Goal: Task Accomplishment & Management: Use online tool/utility

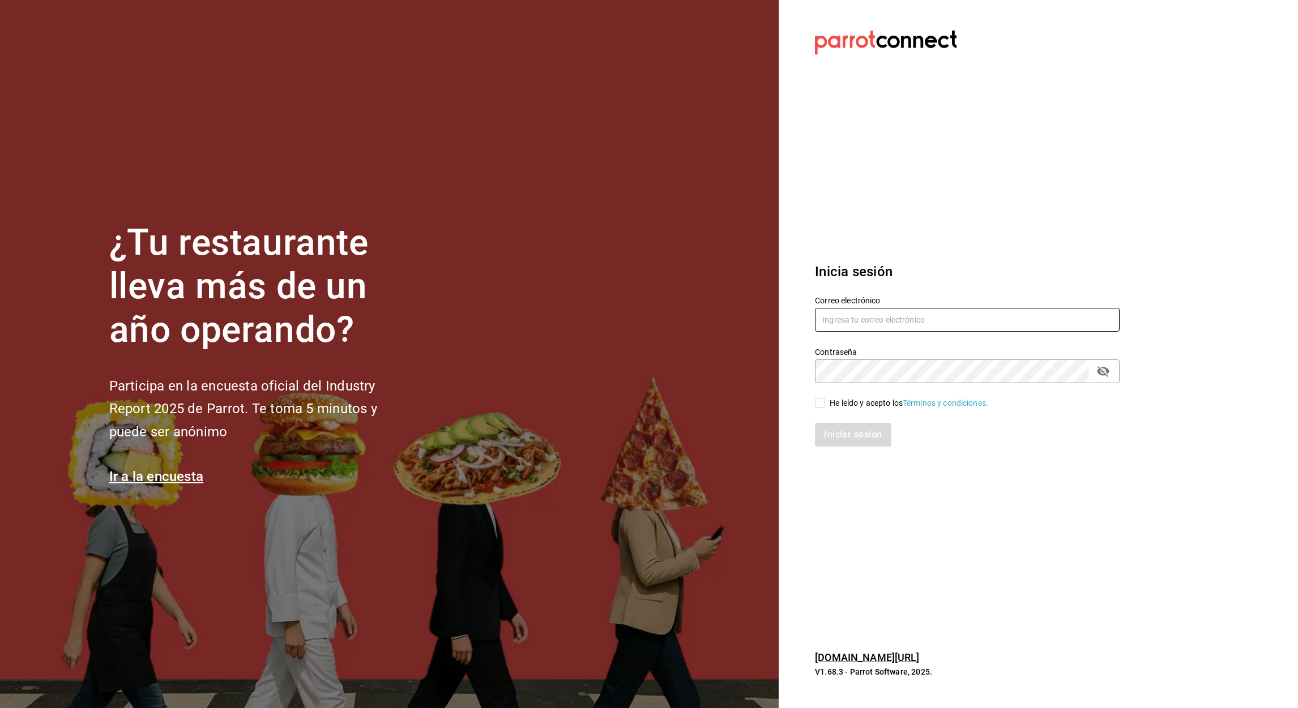
type input "[EMAIL_ADDRESS][DOMAIN_NAME]"
click at [819, 399] on input "He leído y acepto los Términos y condiciones." at bounding box center [820, 403] width 10 height 10
checkbox input "true"
click at [852, 446] on div "Inicia sesión Correo electrónico [EMAIL_ADDRESS][DOMAIN_NAME] Contraseña Contra…" at bounding box center [967, 354] width 305 height 212
click at [854, 437] on button "Iniciar sesión" at bounding box center [853, 435] width 77 height 24
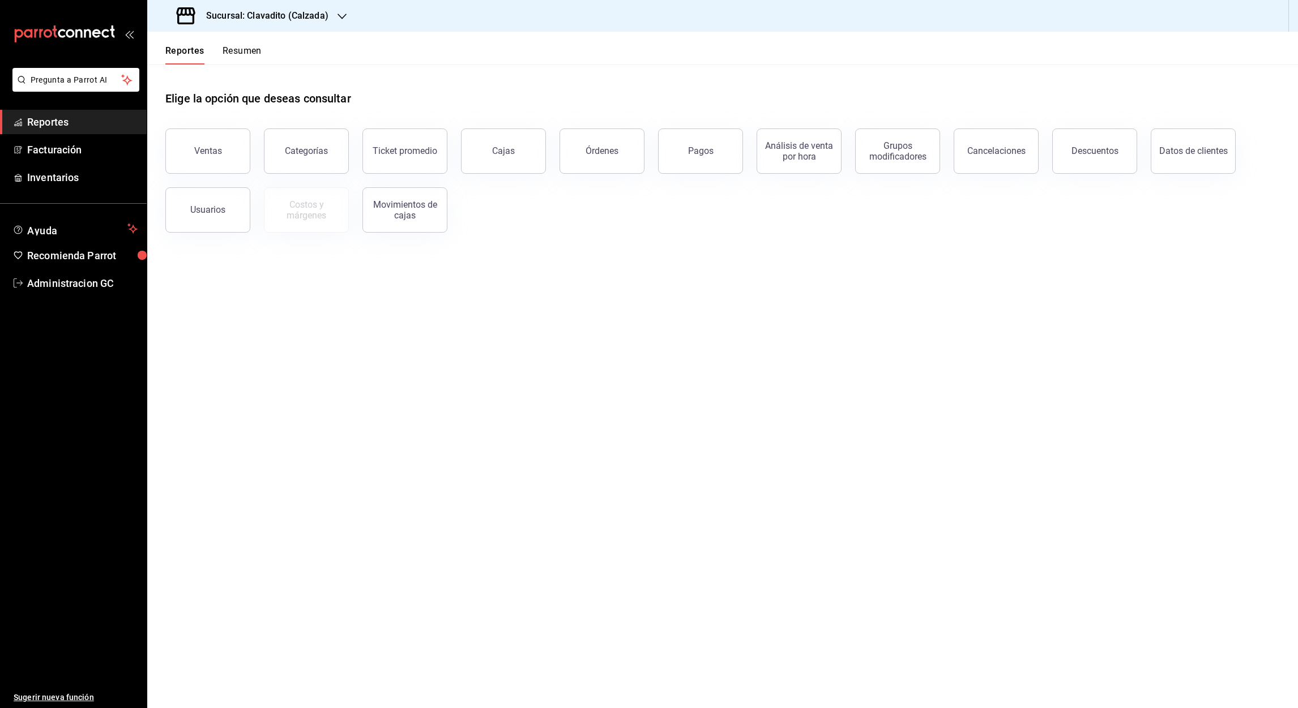
click at [259, 20] on h3 "Sucursal: Clavadito (Calzada)" at bounding box center [262, 16] width 131 height 14
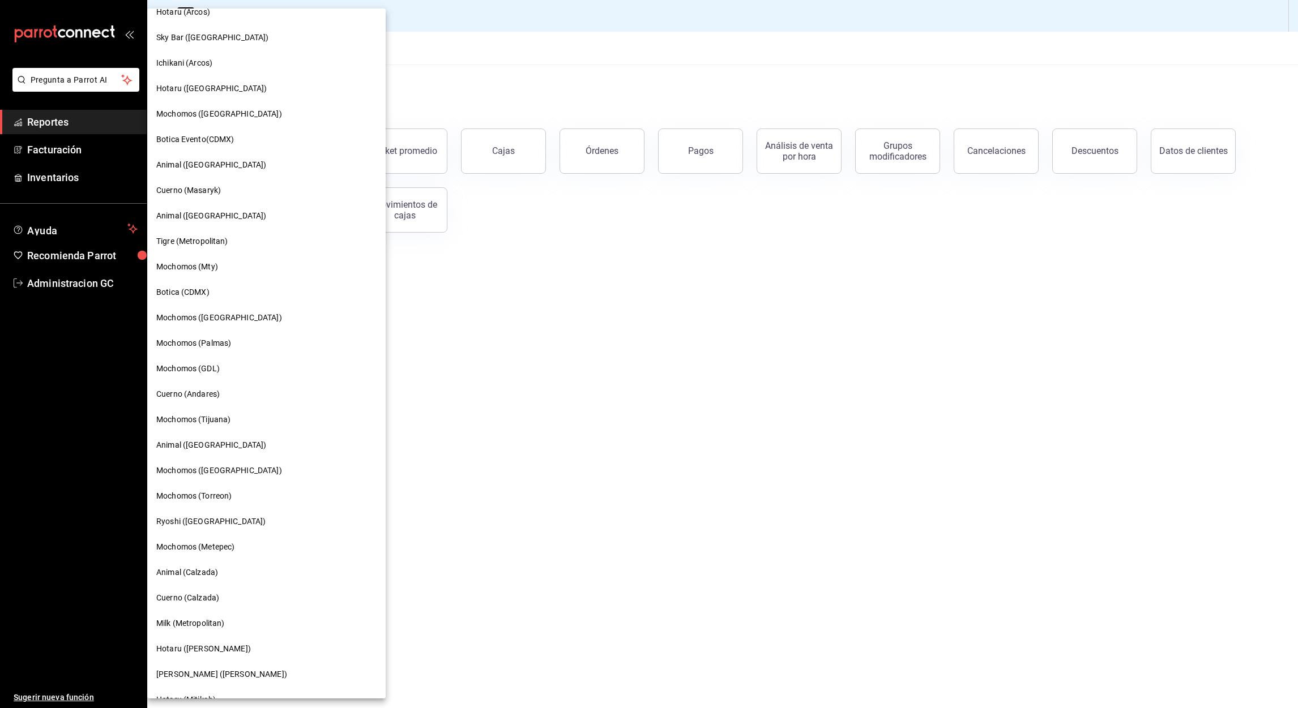
scroll to position [170, 0]
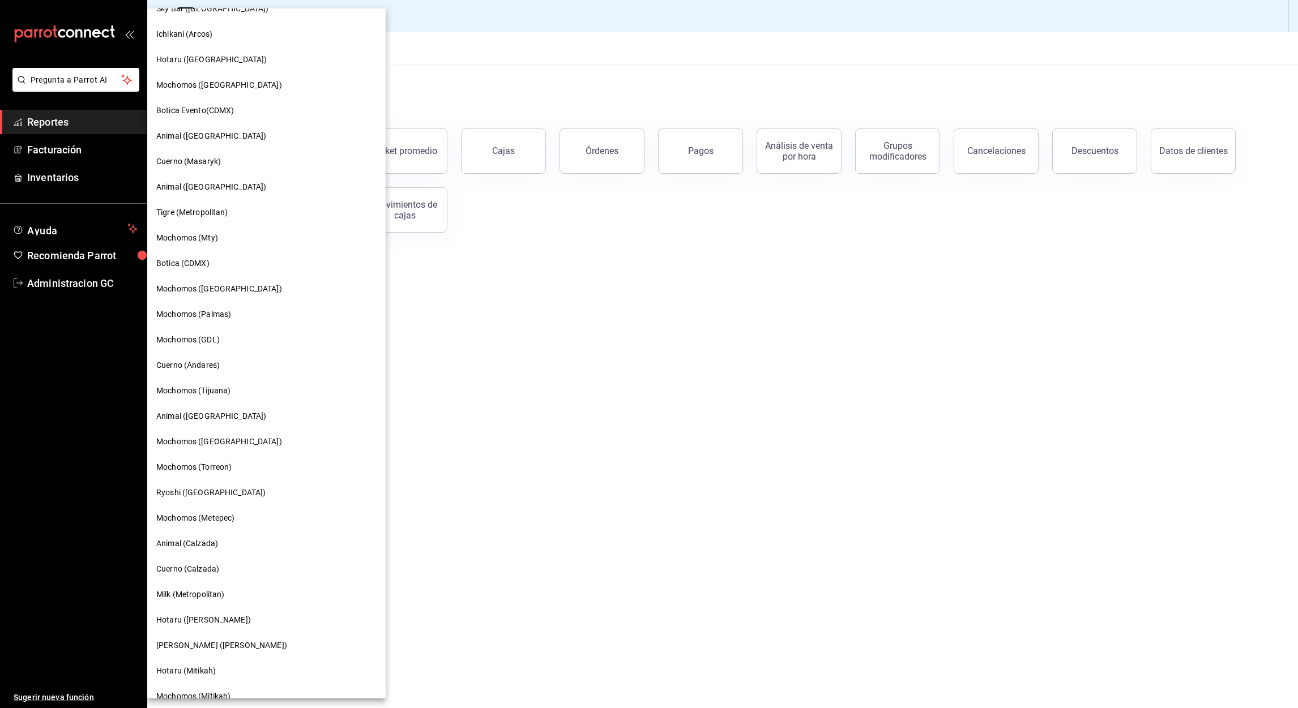
click at [203, 539] on span "Animal (Calzada)" at bounding box center [187, 544] width 62 height 12
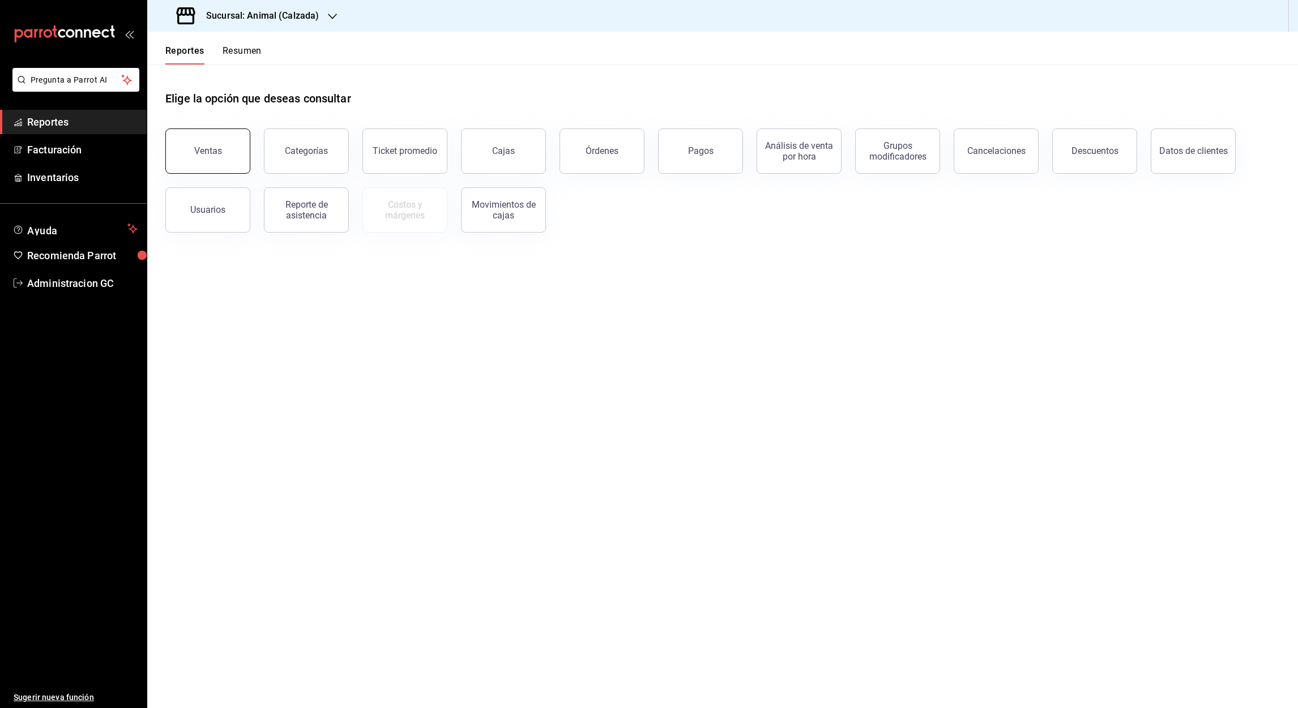
click at [226, 157] on button "Ventas" at bounding box center [207, 151] width 85 height 45
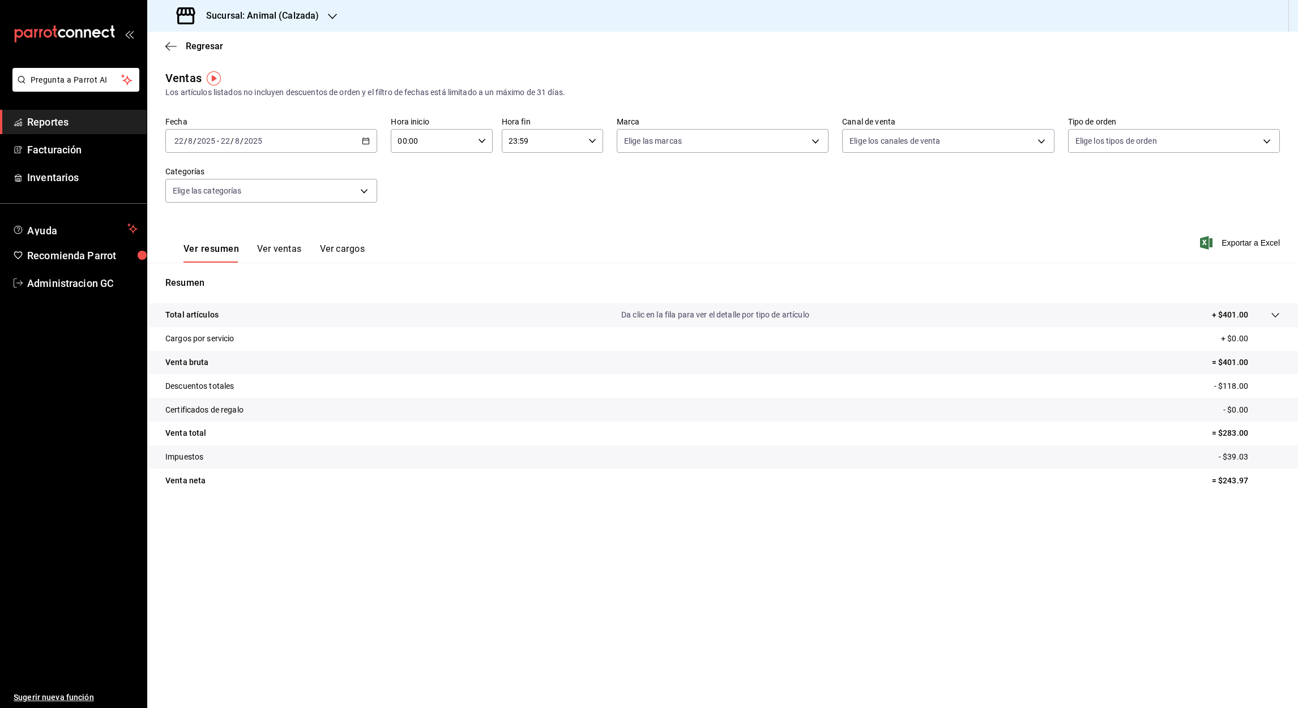
click at [371, 138] on div "[DATE] [DATE] - [DATE] [DATE]" at bounding box center [271, 141] width 212 height 24
click at [215, 281] on span "Rango de fechas" at bounding box center [219, 277] width 88 height 12
click at [398, 177] on icon "button" at bounding box center [397, 183] width 14 height 14
click at [315, 213] on abbr "1" at bounding box center [316, 216] width 4 height 8
click at [358, 322] on button "31" at bounding box center [356, 316] width 20 height 20
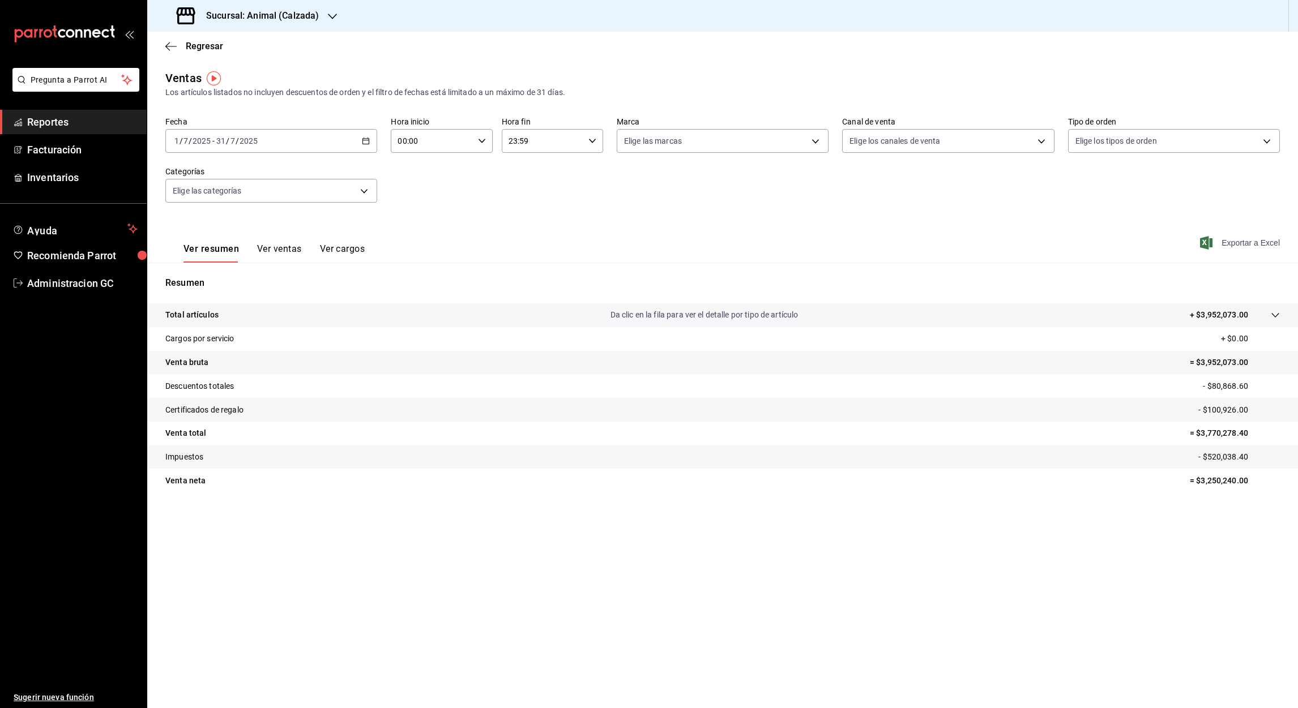
click at [1231, 242] on span "Exportar a Excel" at bounding box center [1241, 243] width 78 height 14
click at [695, 249] on div "Ver resumen Ver ventas Ver cargos Exportar a Excel" at bounding box center [722, 239] width 1150 height 46
click at [226, 139] on input "7" at bounding box center [228, 140] width 6 height 9
click at [478, 136] on div "00:00 Hora inicio" at bounding box center [441, 141] width 101 height 24
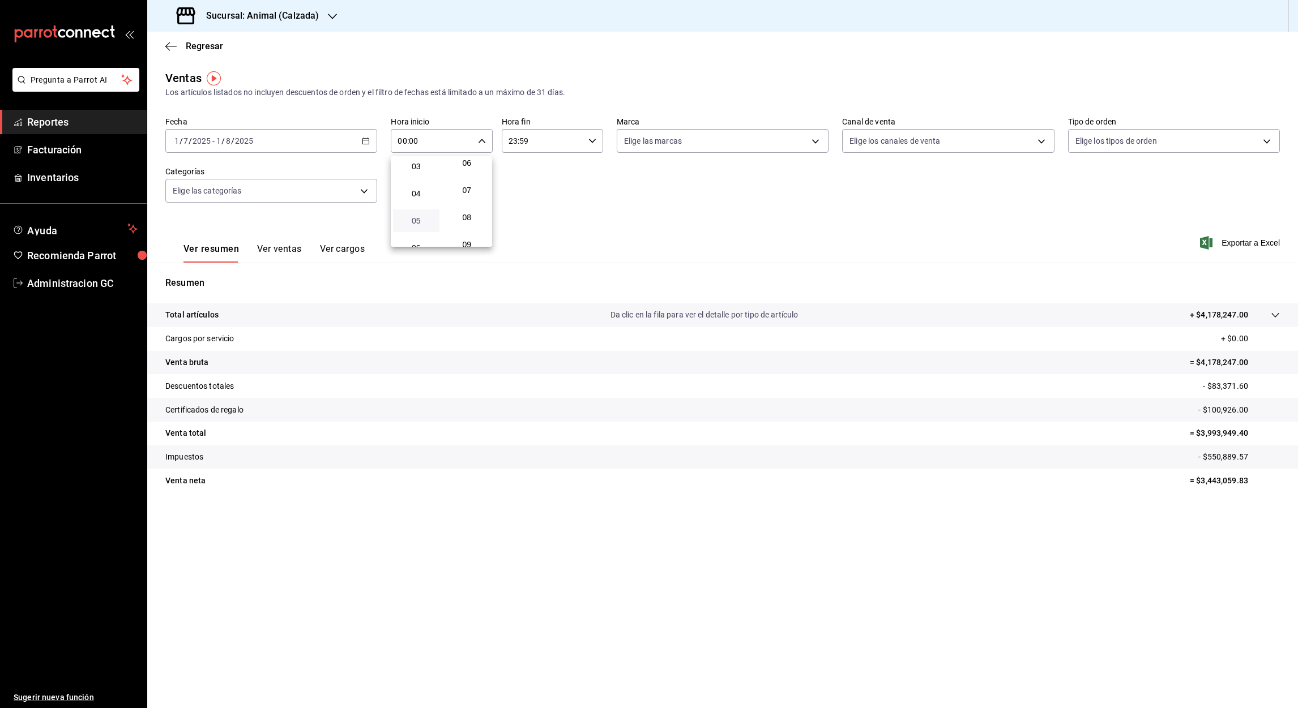
click at [420, 216] on span "05" at bounding box center [416, 220] width 33 height 9
type input "05:00"
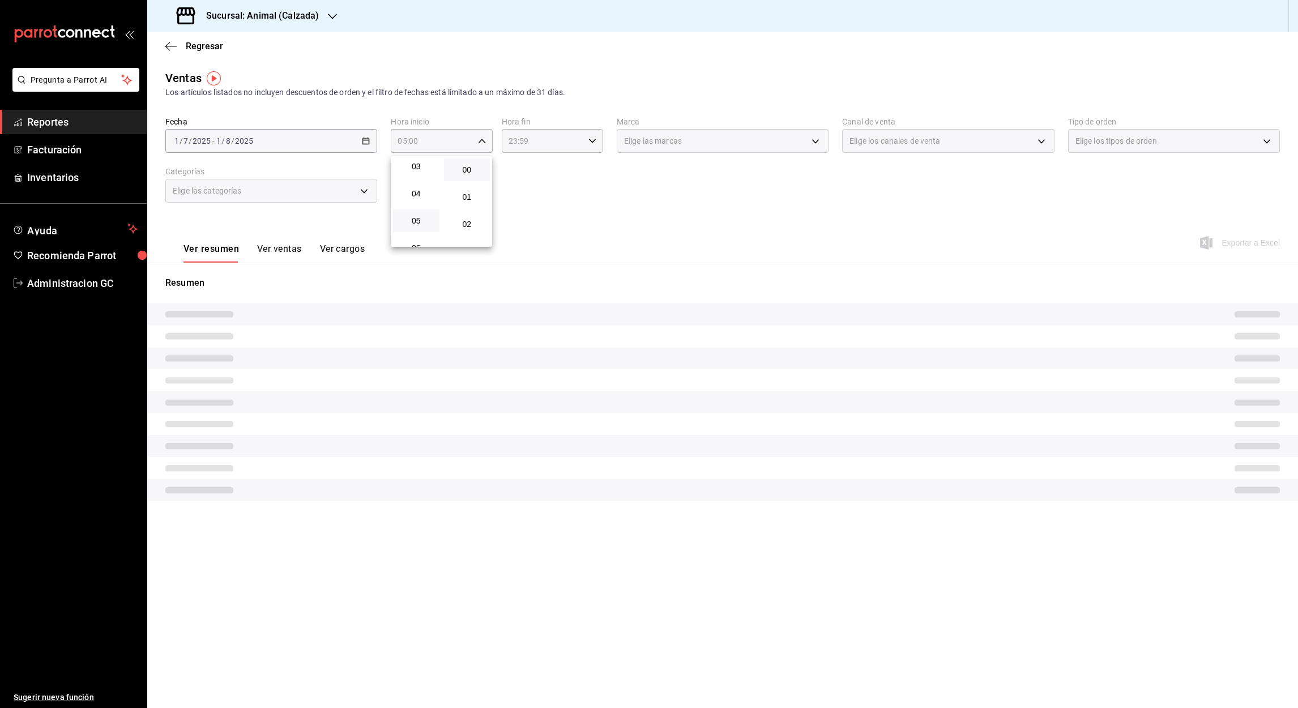
click at [463, 171] on span "00" at bounding box center [467, 169] width 33 height 9
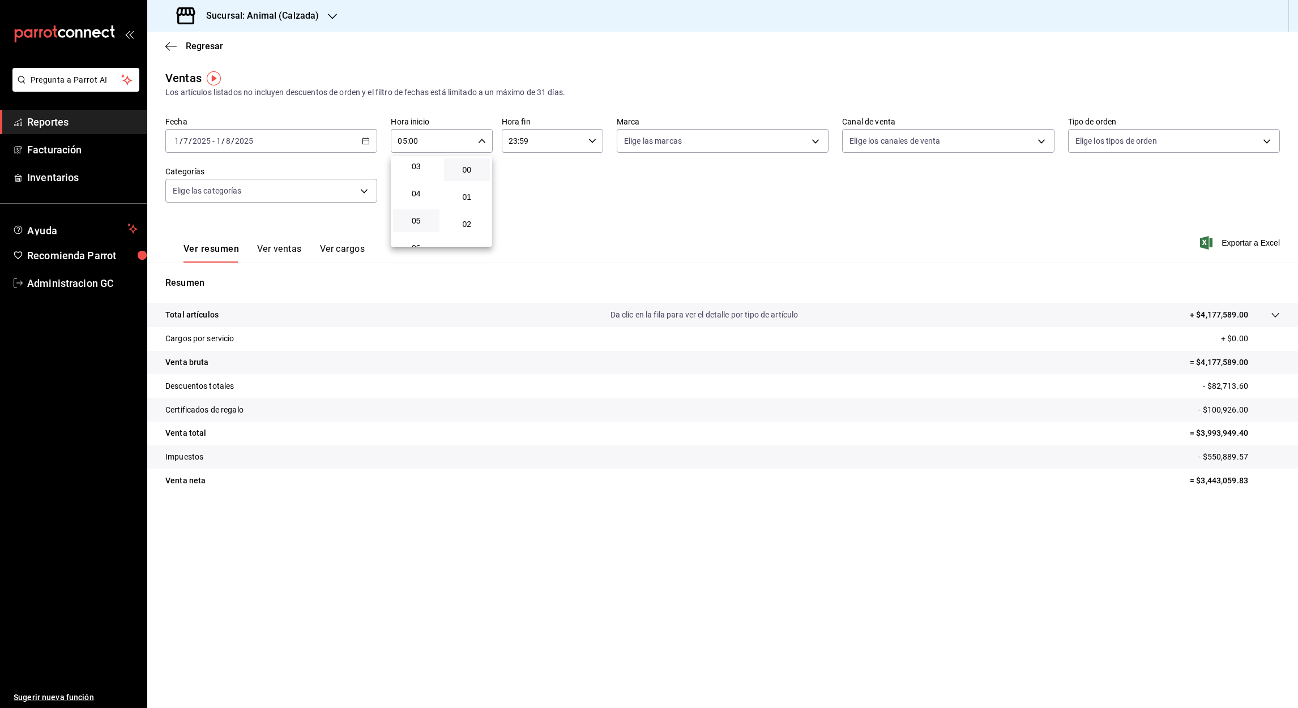
click at [568, 212] on div at bounding box center [649, 354] width 1298 height 708
click at [591, 140] on \(Stroke\) "button" at bounding box center [592, 141] width 7 height 4
click at [535, 181] on button "05" at bounding box center [527, 174] width 46 height 23
click at [583, 171] on span "00" at bounding box center [578, 169] width 33 height 9
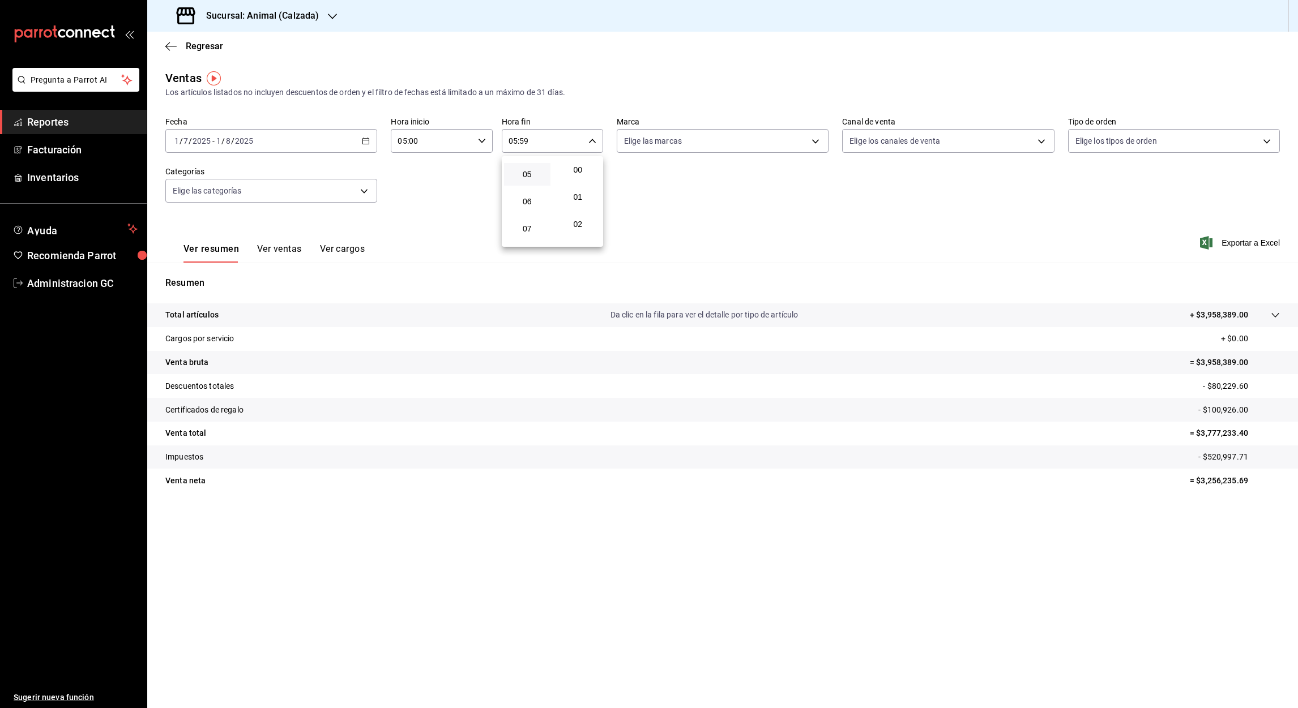
type input "05:00"
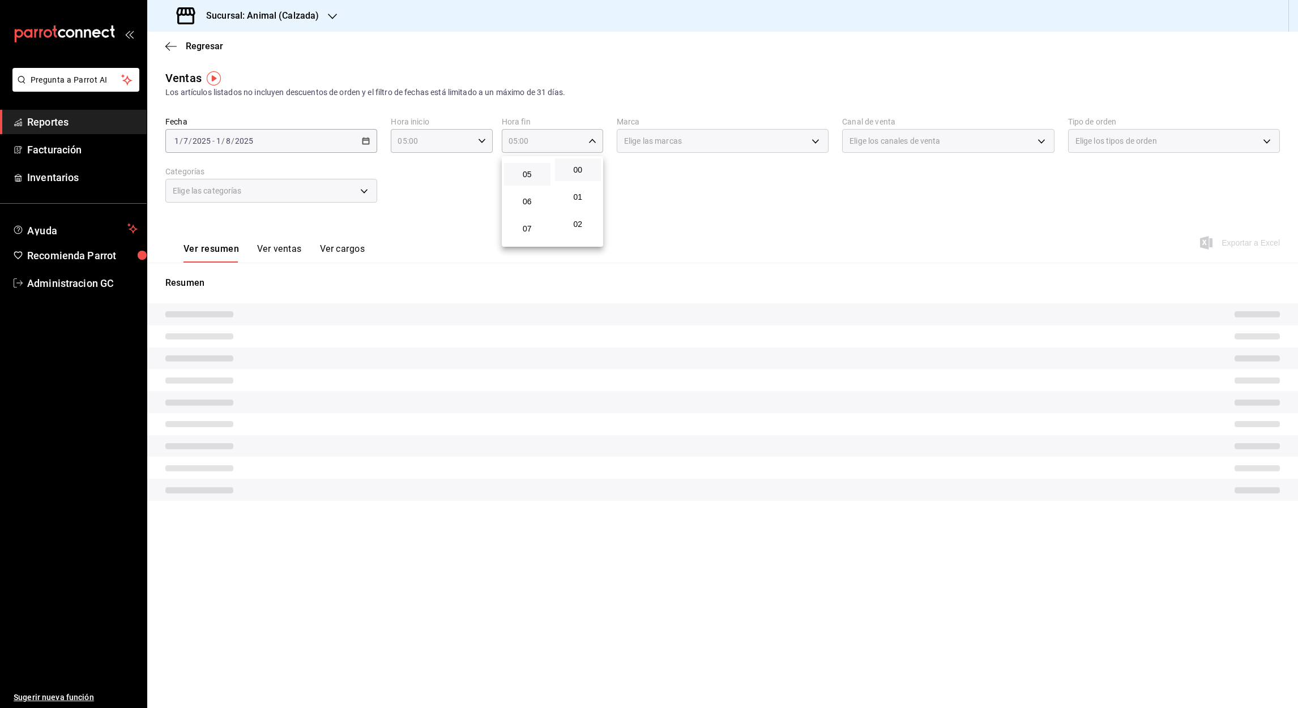
click at [728, 243] on div at bounding box center [649, 354] width 1298 height 708
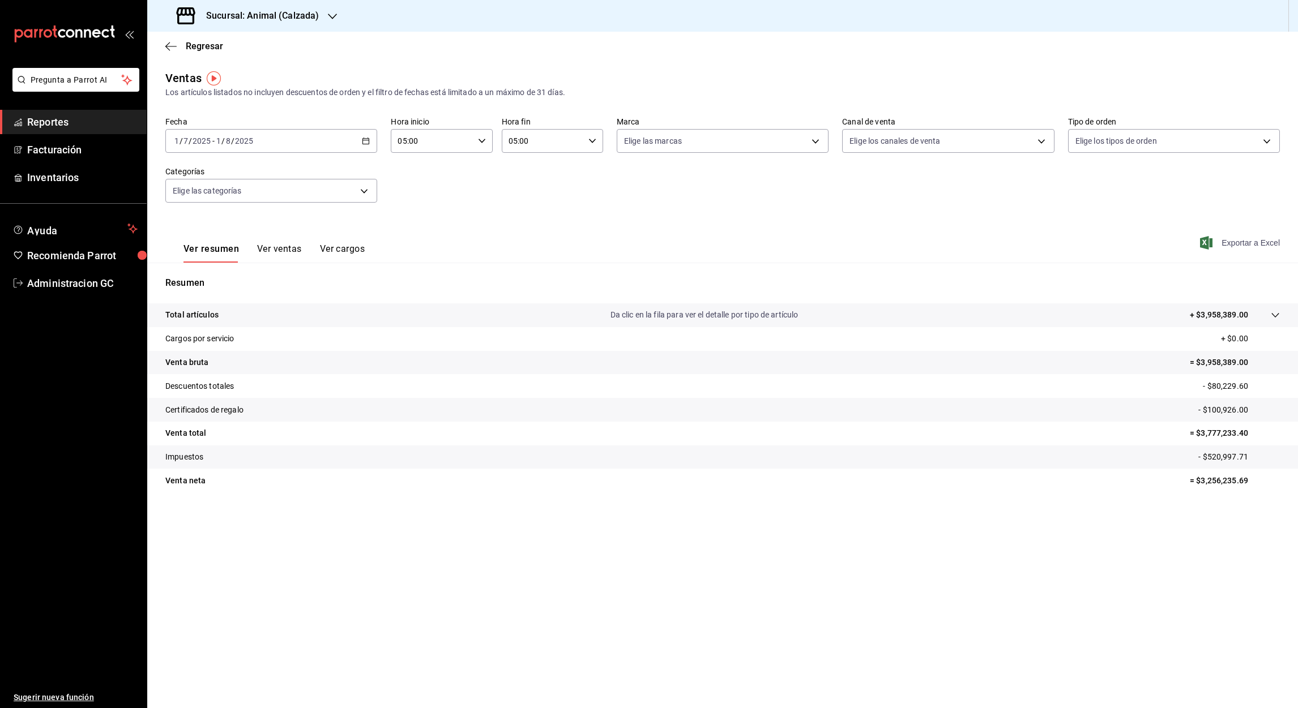
click at [1226, 236] on span "Exportar a Excel" at bounding box center [1241, 243] width 78 height 14
click at [818, 202] on div "Fecha [DATE] [DATE] - [DATE] [DATE] Hora inicio 05:00 Hora inicio Hora fin 05:0…" at bounding box center [722, 167] width 1114 height 100
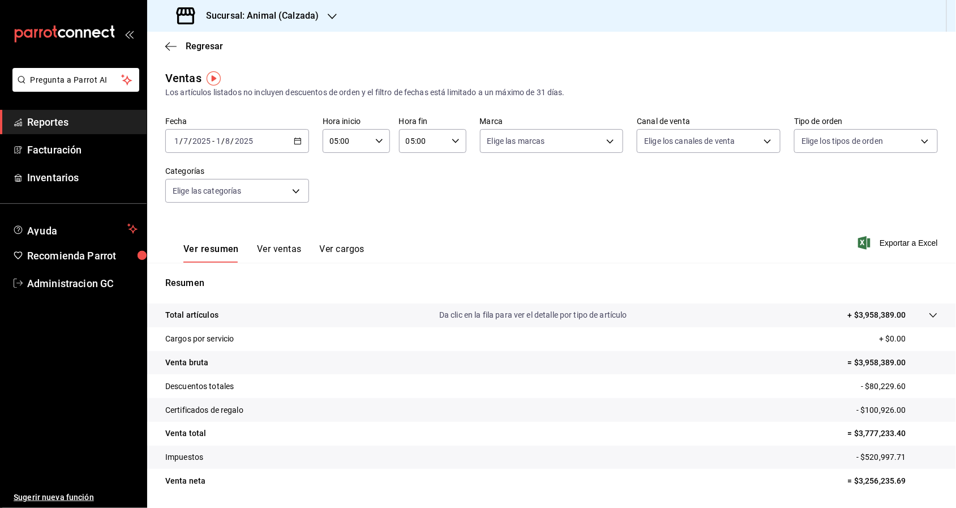
click at [551, 280] on p "Resumen" at bounding box center [551, 283] width 773 height 14
